Goal: Task Accomplishment & Management: Manage account settings

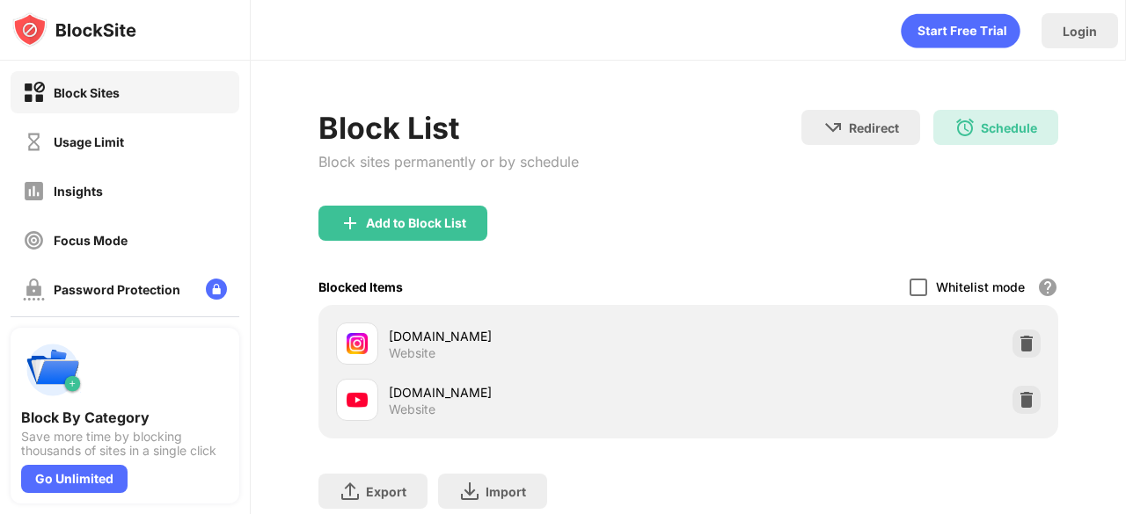
click at [909, 288] on div at bounding box center [918, 288] width 18 height 18
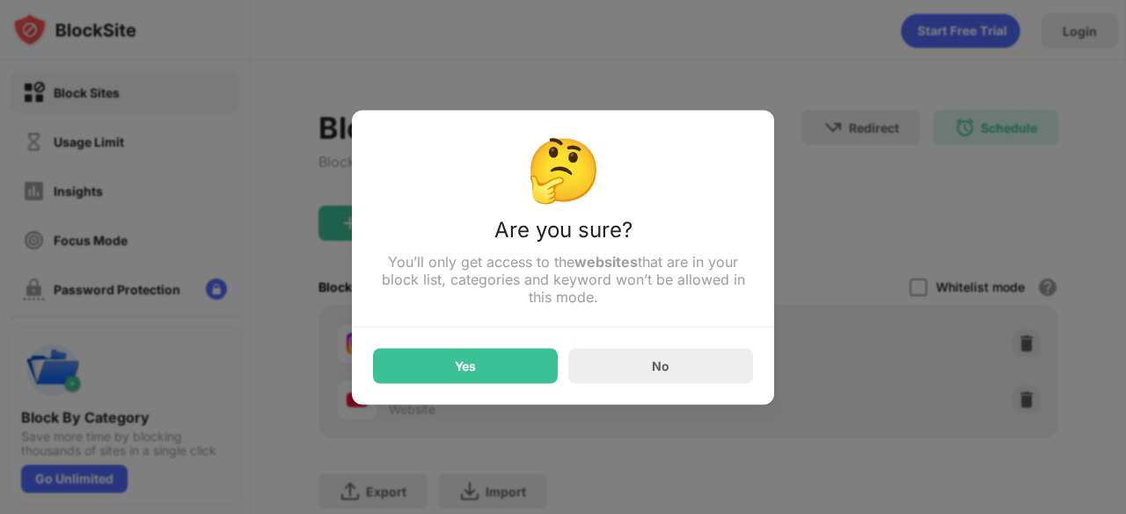
click at [430, 389] on div "🤔 Are you sure? You’ll only get access to the websites that are in your block l…" at bounding box center [563, 257] width 422 height 295
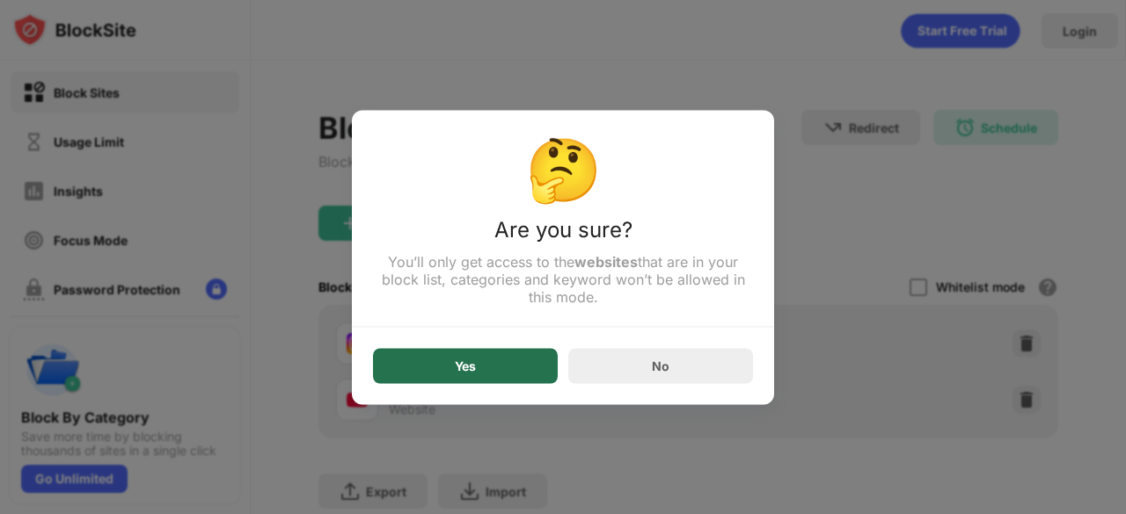
click at [457, 377] on div "Yes" at bounding box center [465, 365] width 185 height 35
